Goal: Check status: Check status

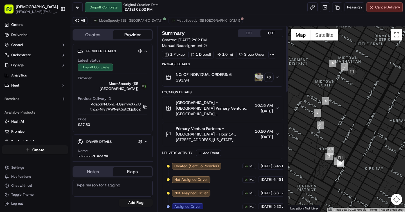
click at [260, 81] on div "NO. OF INDIVIDUAL ORDERS: 6 $93.94 + 6" at bounding box center [220, 77] width 109 height 11
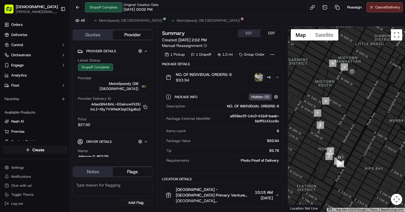
click at [261, 76] on img "button" at bounding box center [259, 77] width 8 height 8
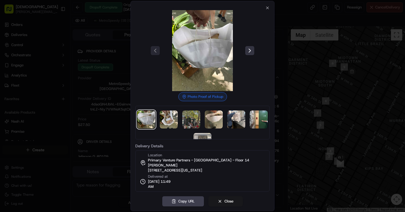
click at [247, 50] on button at bounding box center [249, 50] width 9 height 9
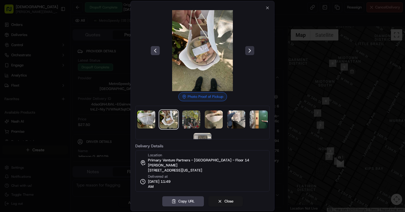
click at [247, 50] on button at bounding box center [249, 50] width 9 height 9
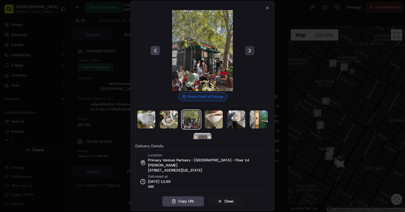
click at [247, 50] on button at bounding box center [249, 50] width 9 height 9
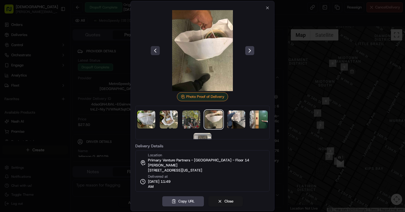
click at [157, 55] on button at bounding box center [155, 50] width 9 height 9
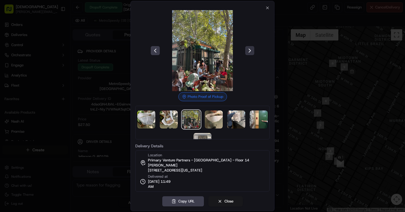
click at [251, 51] on button at bounding box center [249, 50] width 9 height 9
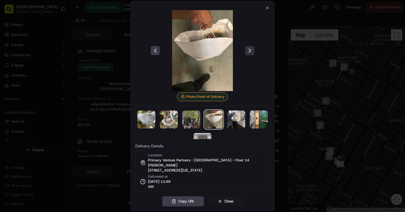
click at [251, 51] on button at bounding box center [249, 50] width 9 height 9
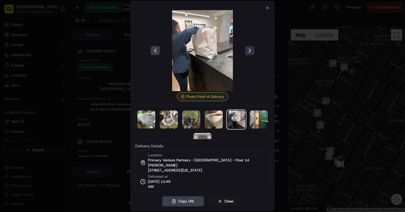
click at [251, 50] on button at bounding box center [249, 50] width 9 height 9
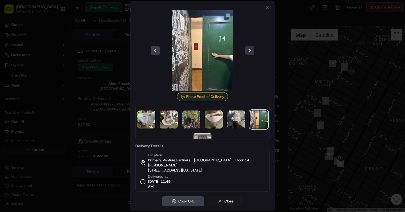
click at [251, 50] on button at bounding box center [249, 50] width 9 height 9
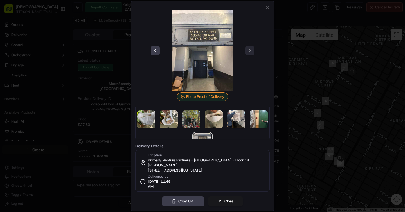
click at [251, 52] on div at bounding box center [202, 50] width 134 height 81
click at [266, 10] on icon "button" at bounding box center [267, 8] width 4 height 4
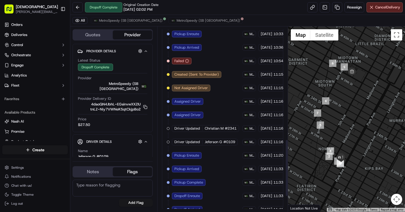
scroll to position [417, 0]
